Goal: Transaction & Acquisition: Purchase product/service

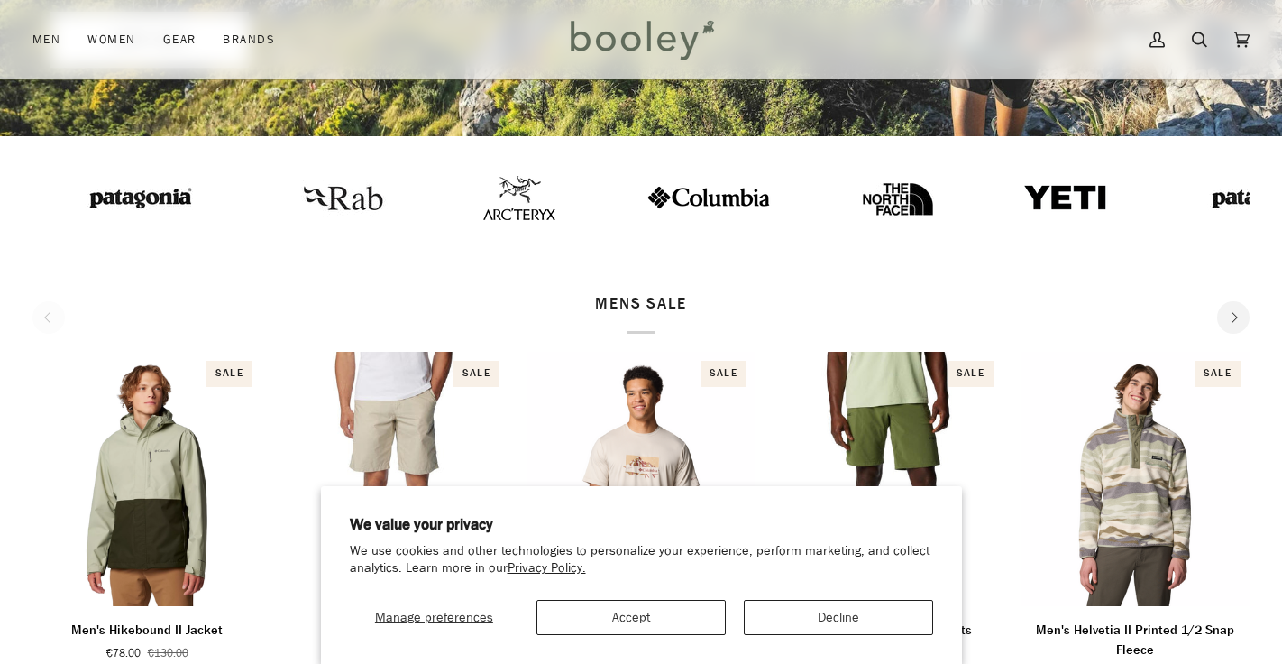
click at [697, 613] on button "Accept" at bounding box center [630, 617] width 189 height 35
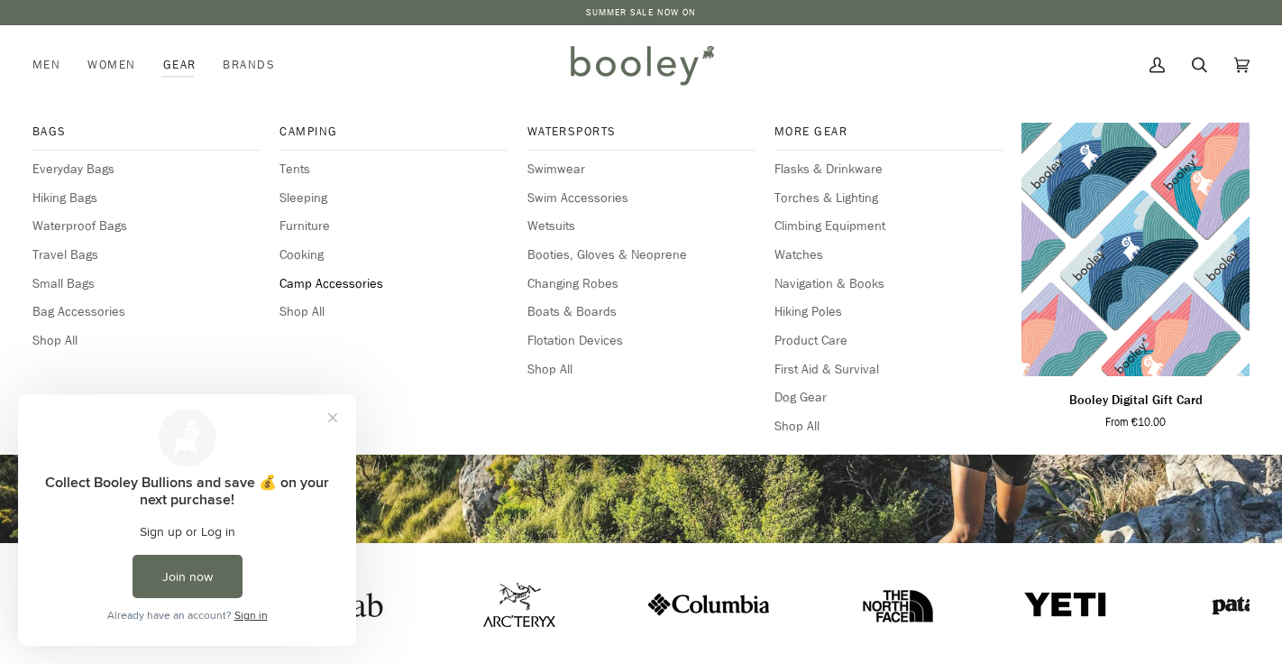
click at [314, 275] on span "Camp Accessories" at bounding box center [393, 284] width 228 height 20
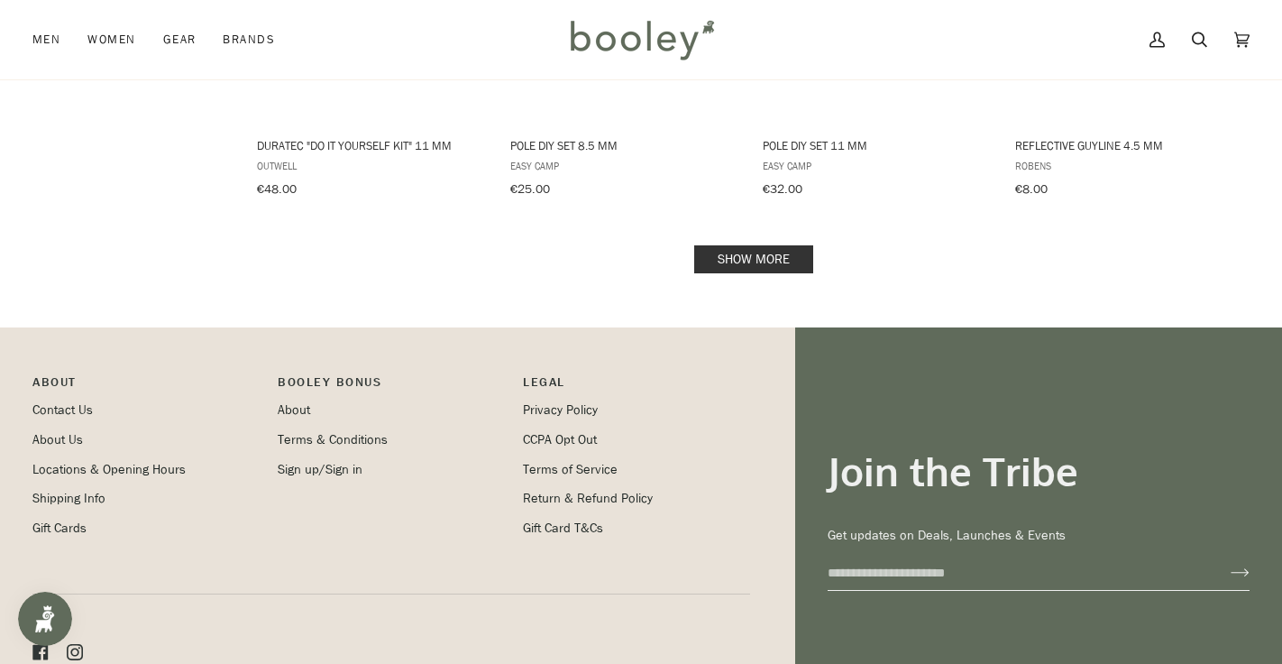
scroll to position [2042, 0]
click at [799, 246] on link "Show more" at bounding box center [753, 260] width 119 height 28
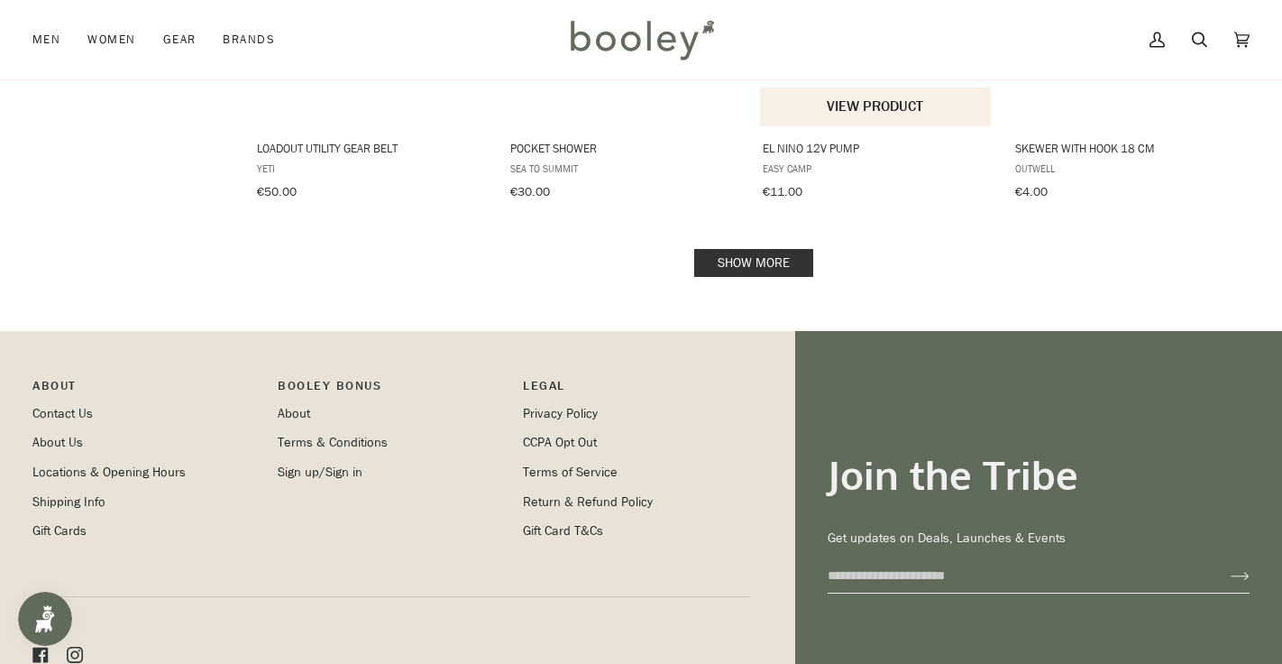
scroll to position [3913, 0]
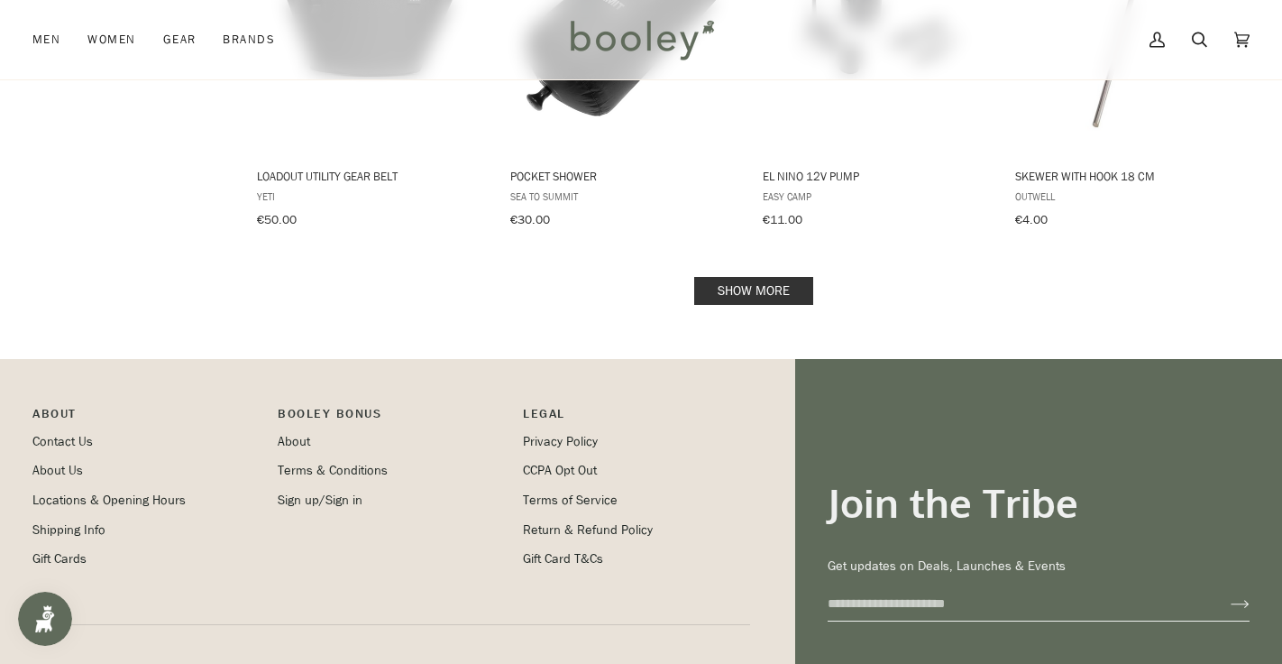
click at [792, 277] on link "Show more" at bounding box center [753, 291] width 119 height 28
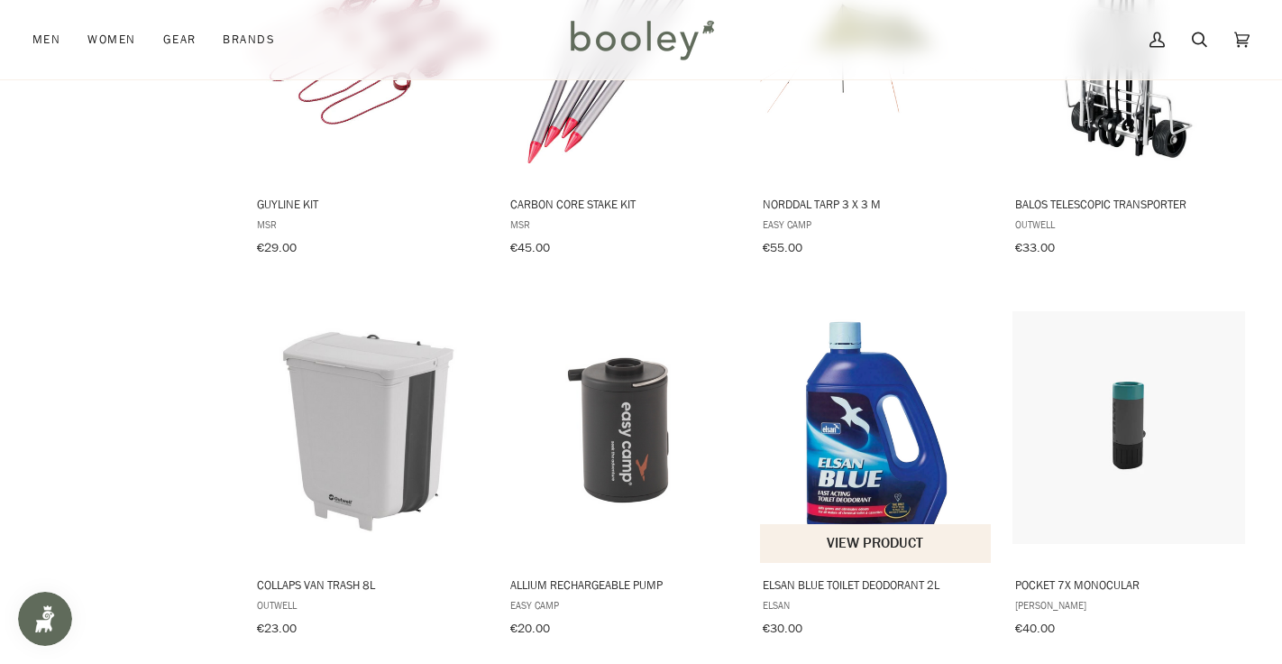
scroll to position [5401, 0]
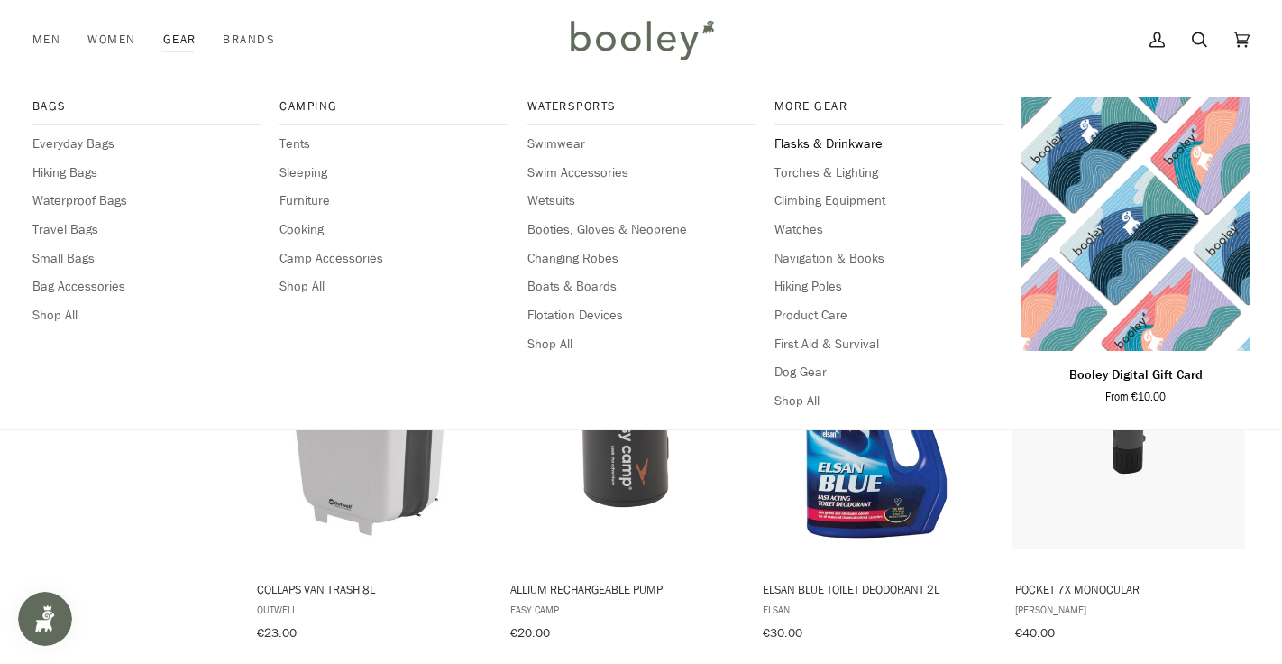
click at [828, 136] on span "Flasks & Drinkware" at bounding box center [888, 144] width 228 height 20
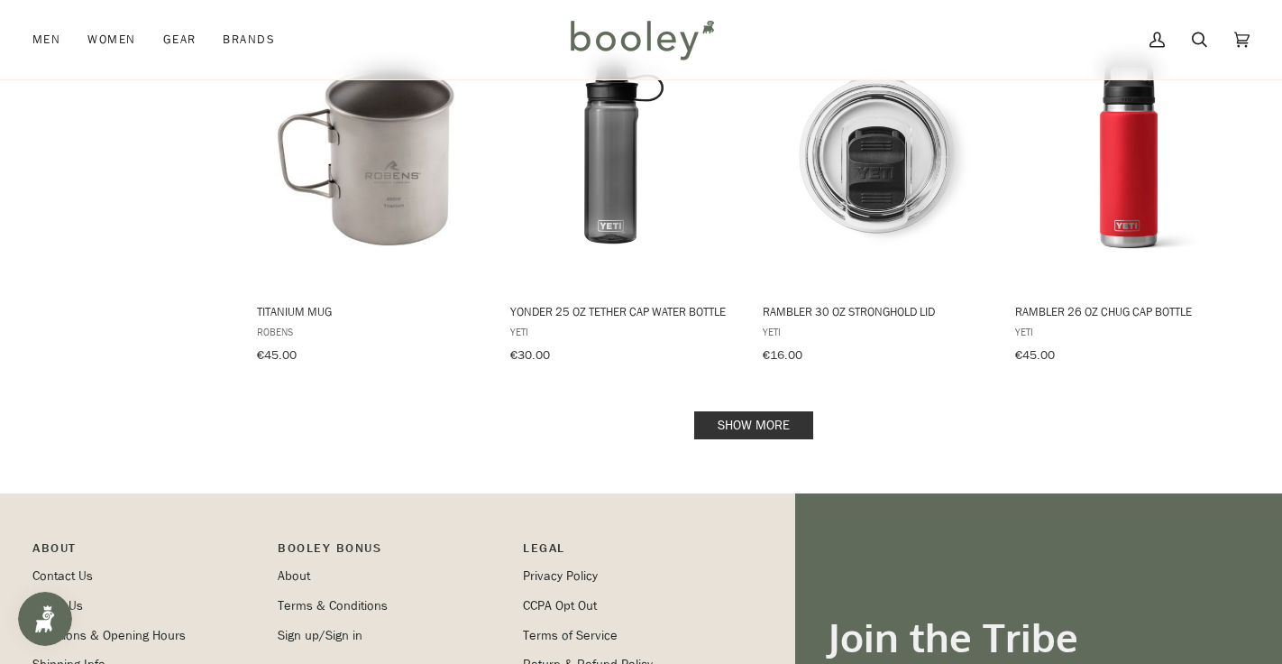
scroll to position [1913, 0]
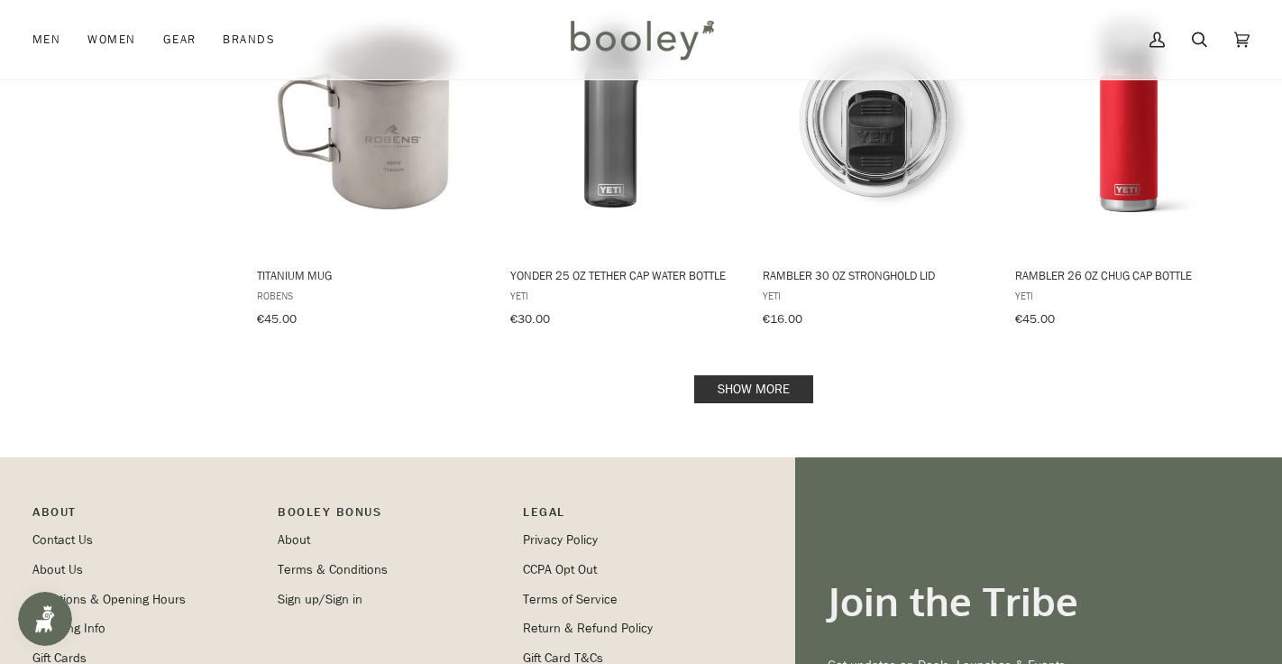
click at [740, 381] on link "Show more" at bounding box center [753, 389] width 119 height 28
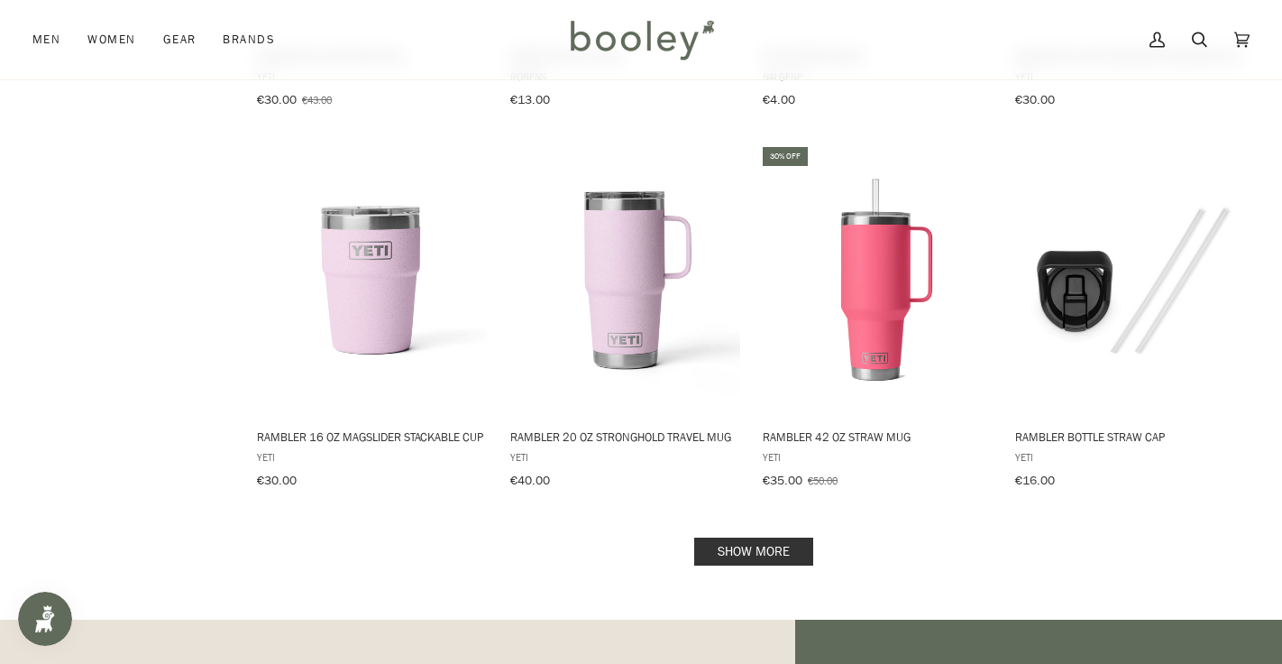
scroll to position [3679, 0]
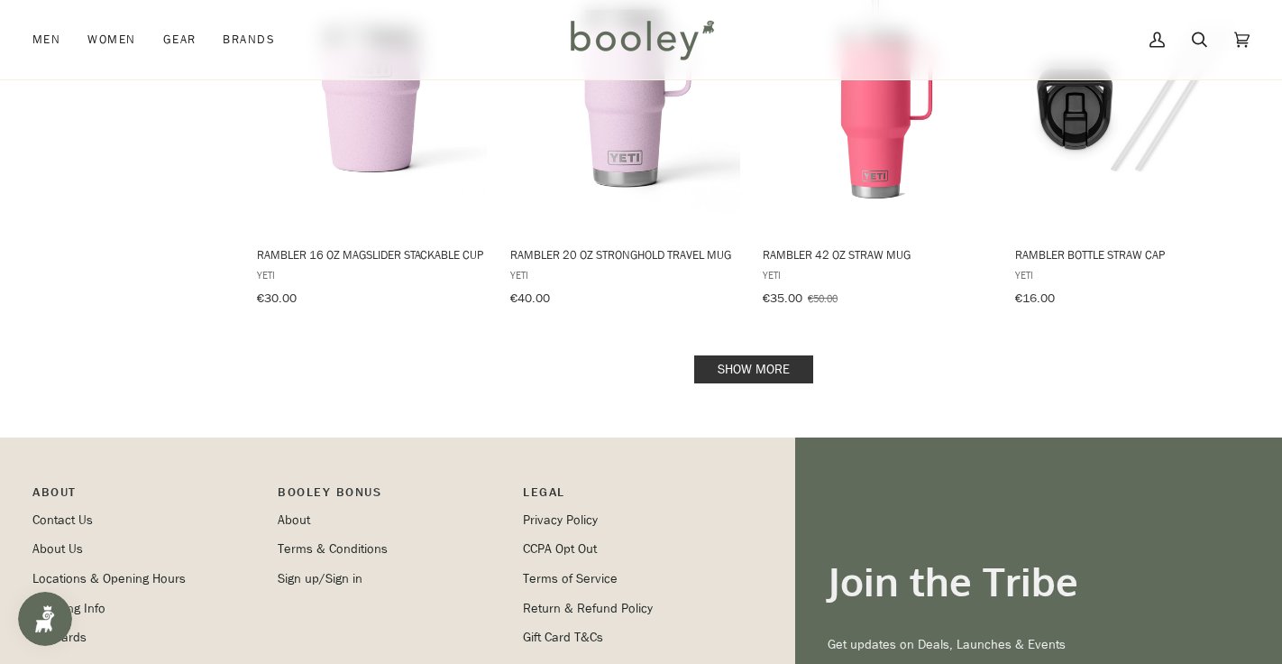
click at [737, 383] on link "Show more" at bounding box center [753, 369] width 119 height 28
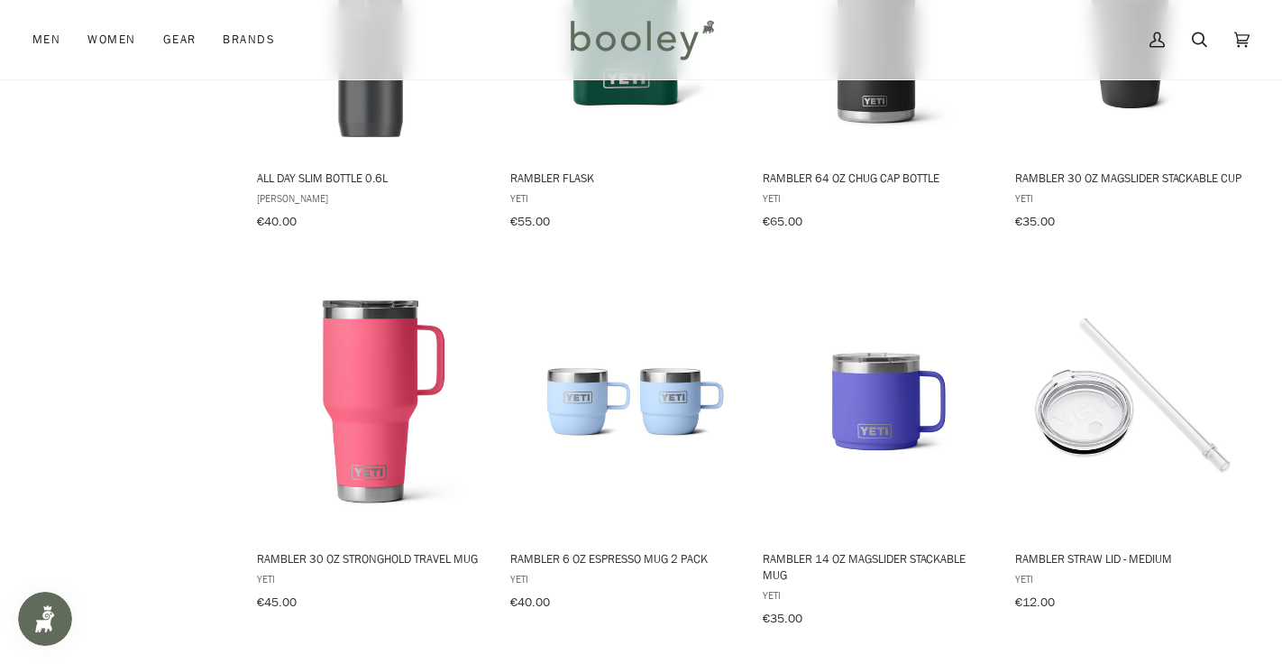
scroll to position [5026, 0]
